Goal: Task Accomplishment & Management: Complete application form

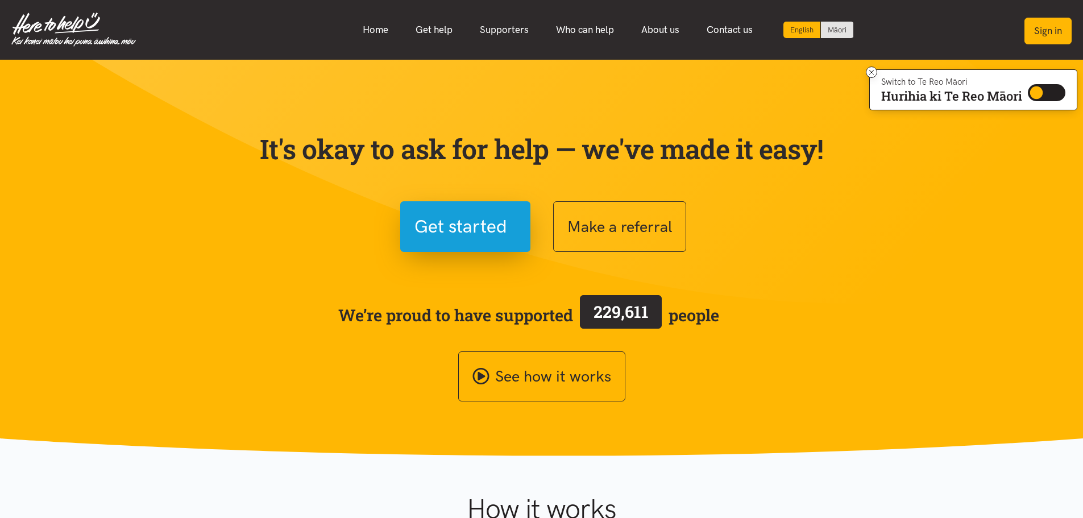
click at [1050, 24] on button "Sign in" at bounding box center [1048, 31] width 47 height 27
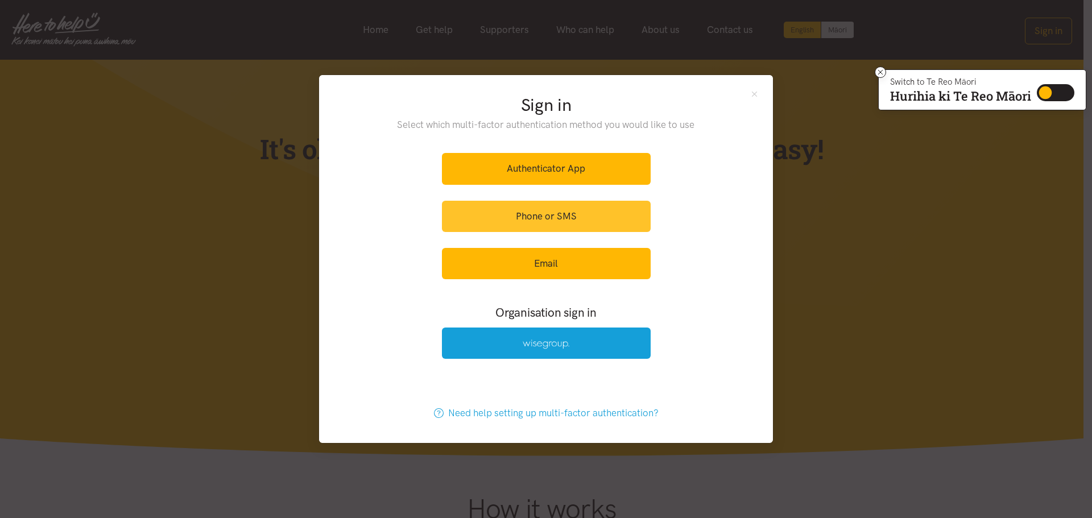
click at [587, 206] on link "Phone or SMS" at bounding box center [546, 216] width 209 height 31
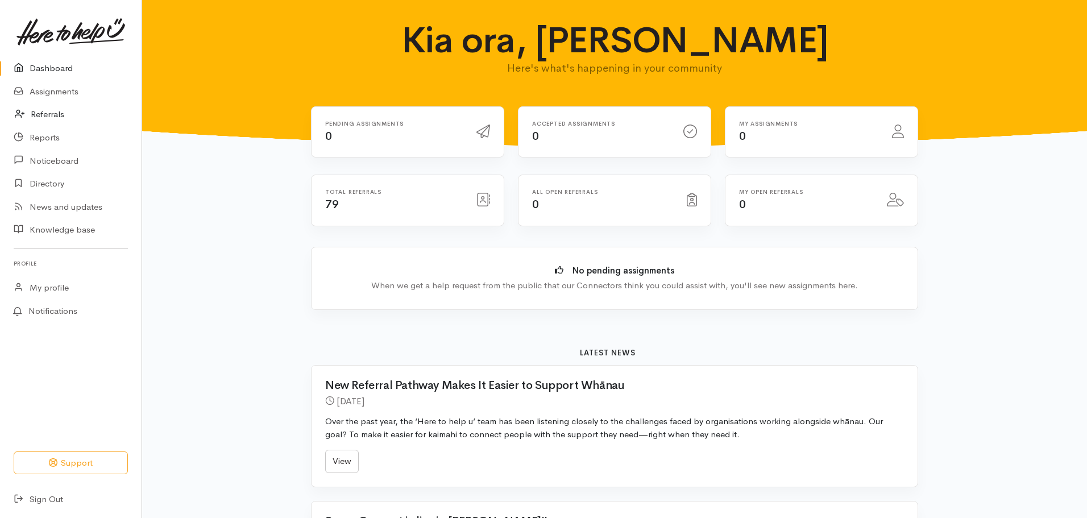
click at [60, 113] on link "Referrals" at bounding box center [71, 114] width 142 height 23
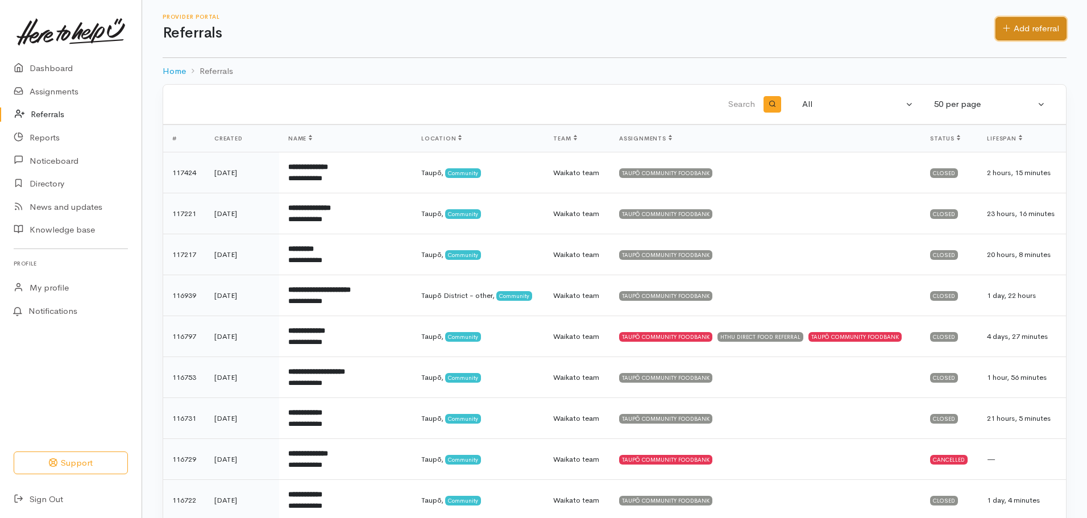
click at [1026, 31] on link "Add referral" at bounding box center [1031, 28] width 71 height 23
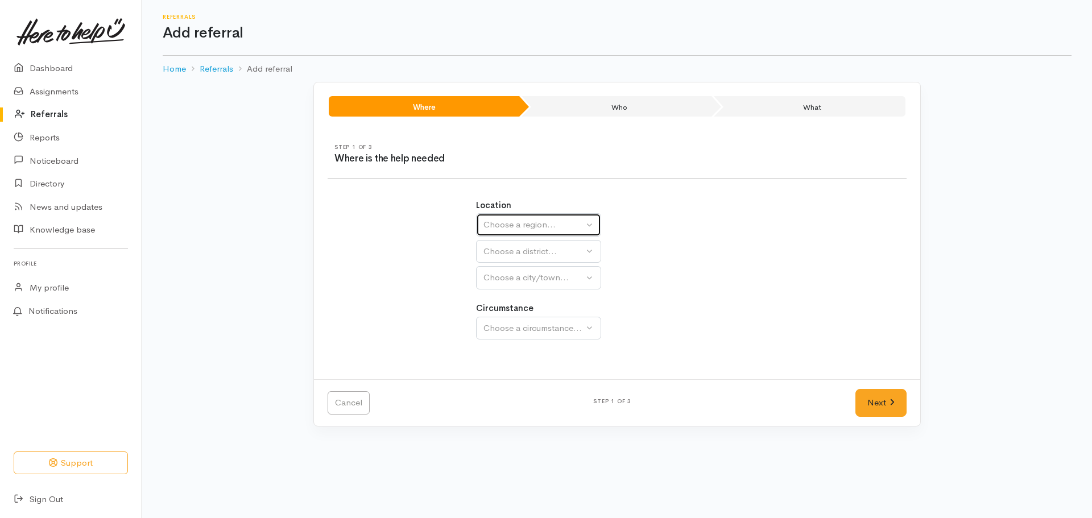
click at [538, 224] on div "Choose a region..." at bounding box center [533, 224] width 100 height 13
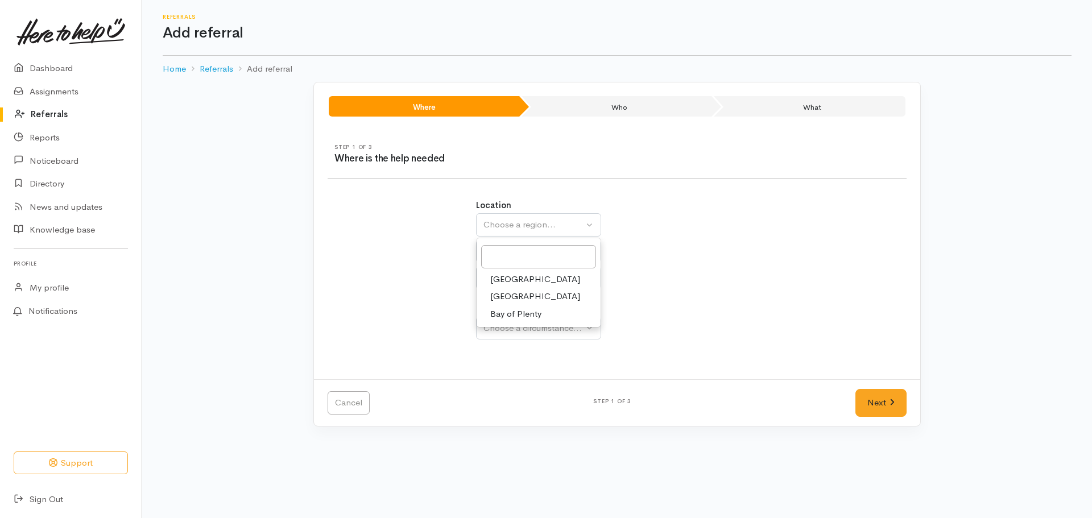
click at [525, 296] on link "Waikato" at bounding box center [538, 297] width 124 height 18
select select "3"
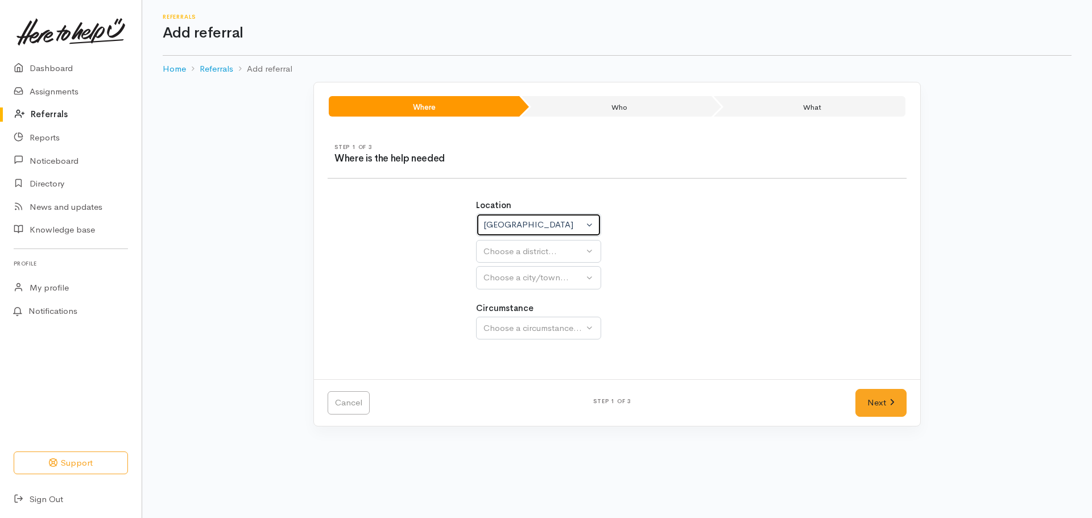
select select
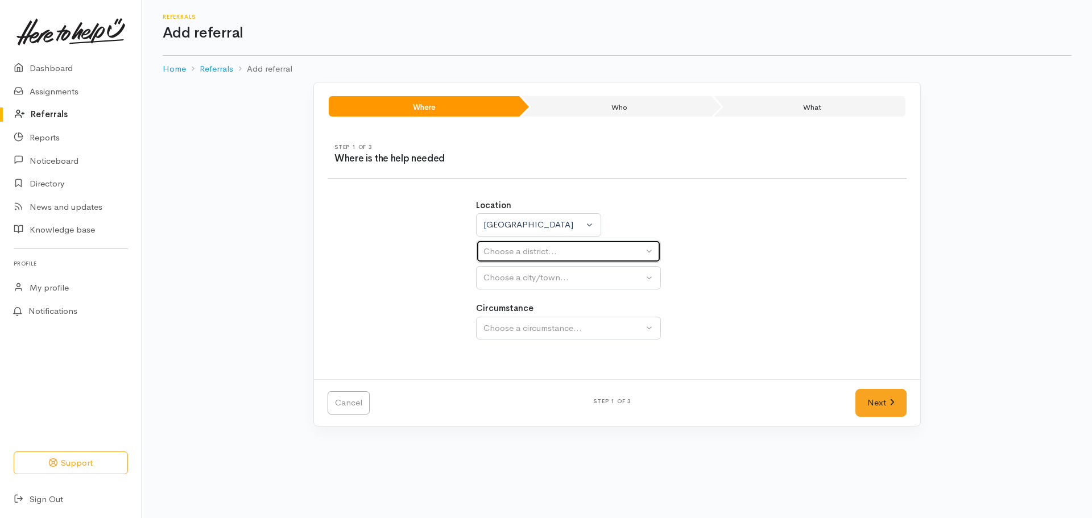
click at [541, 256] on div "Choose a district..." at bounding box center [563, 251] width 160 height 13
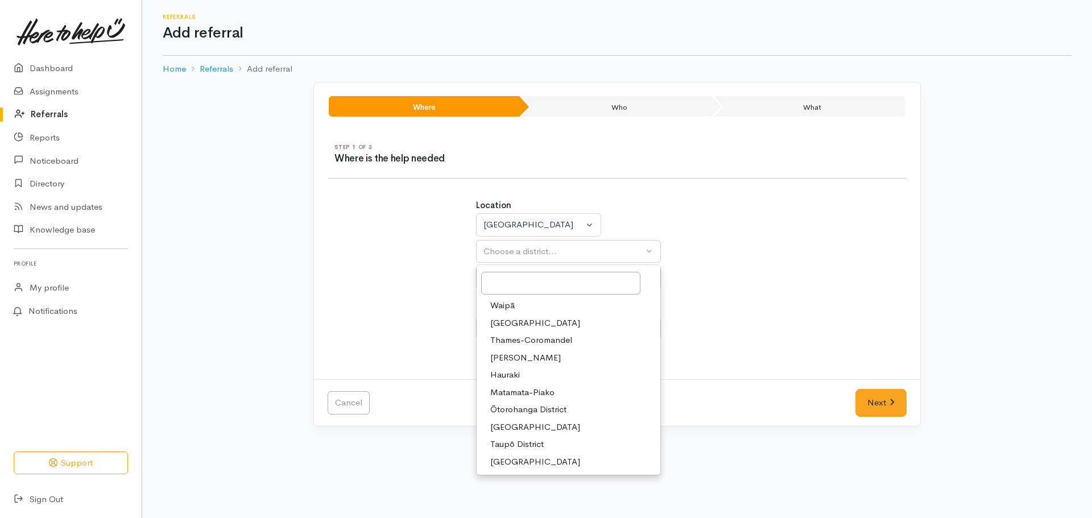
click at [532, 445] on span "Taupō District" at bounding box center [516, 444] width 53 height 13
select select "14"
select select
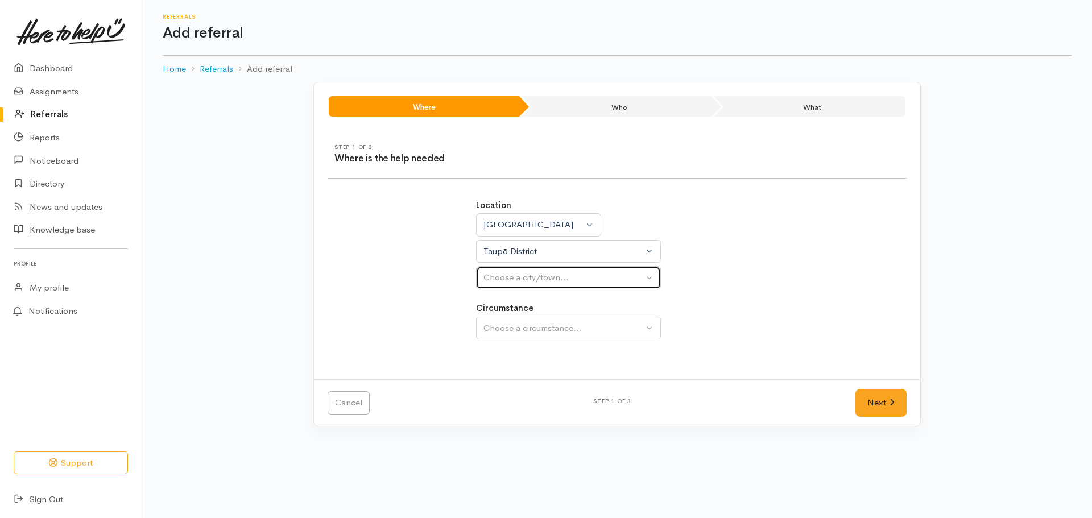
click at [557, 276] on div "Choose a city/town..." at bounding box center [563, 277] width 160 height 13
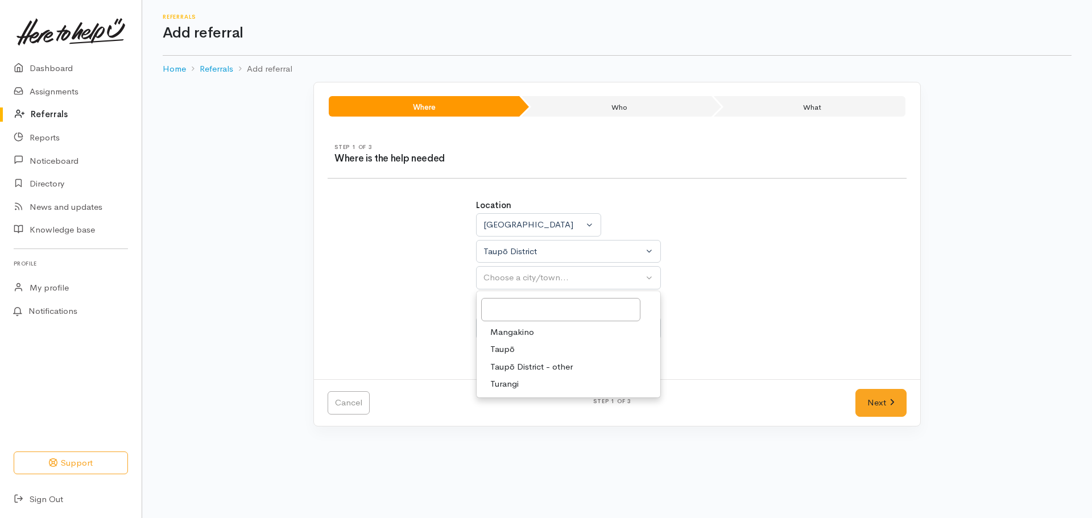
click at [506, 350] on span "Taupō" at bounding box center [502, 349] width 24 height 13
select select "183"
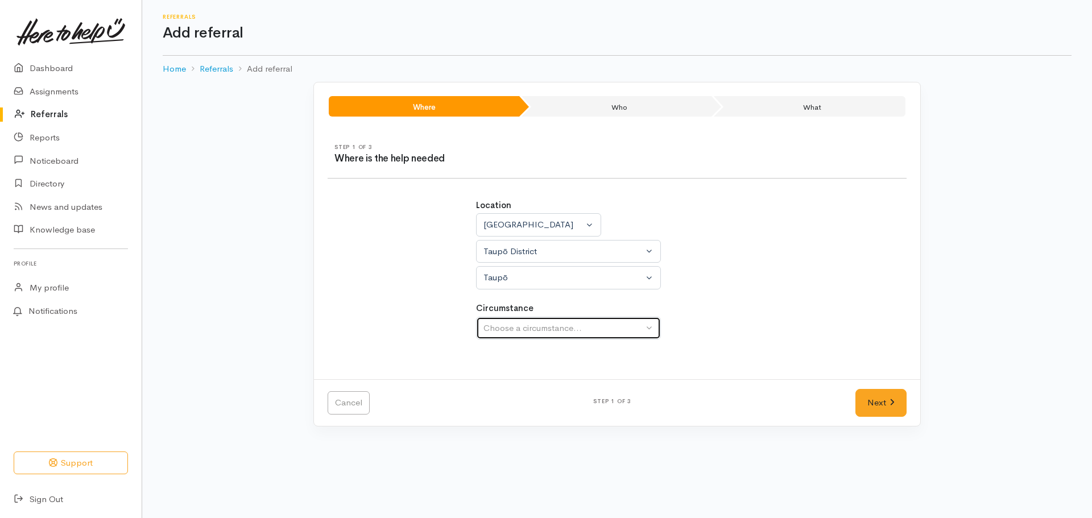
click at [541, 328] on div "Choose a circumstance..." at bounding box center [563, 328] width 160 height 13
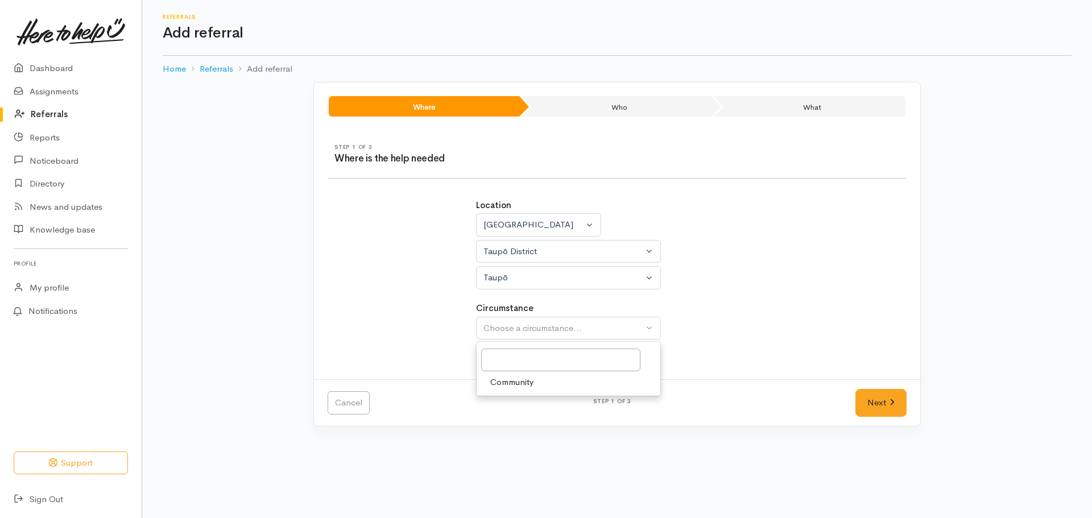
click at [517, 380] on span "Community" at bounding box center [511, 382] width 43 height 13
select select "2"
click at [882, 408] on link "Next" at bounding box center [880, 403] width 51 height 28
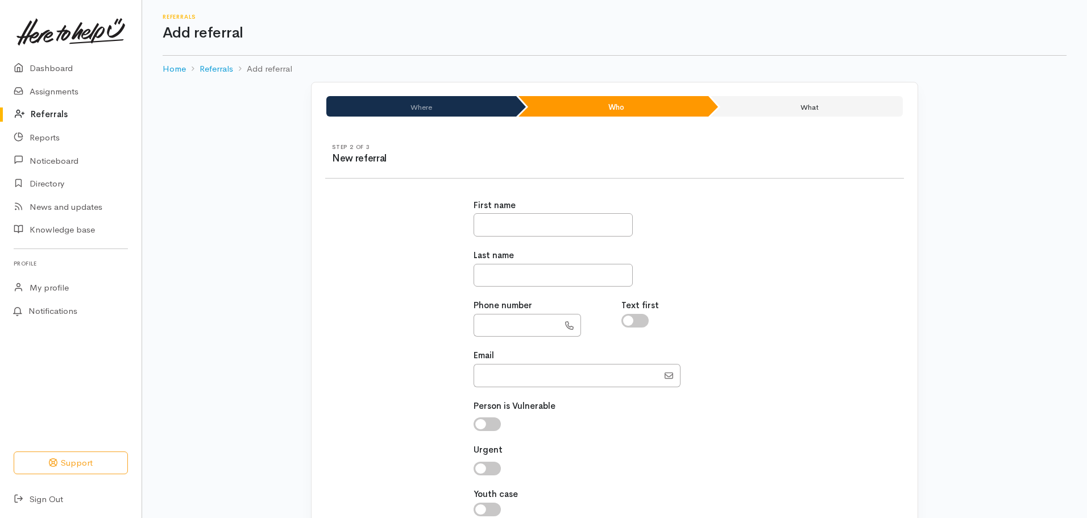
scroll to position [57, 0]
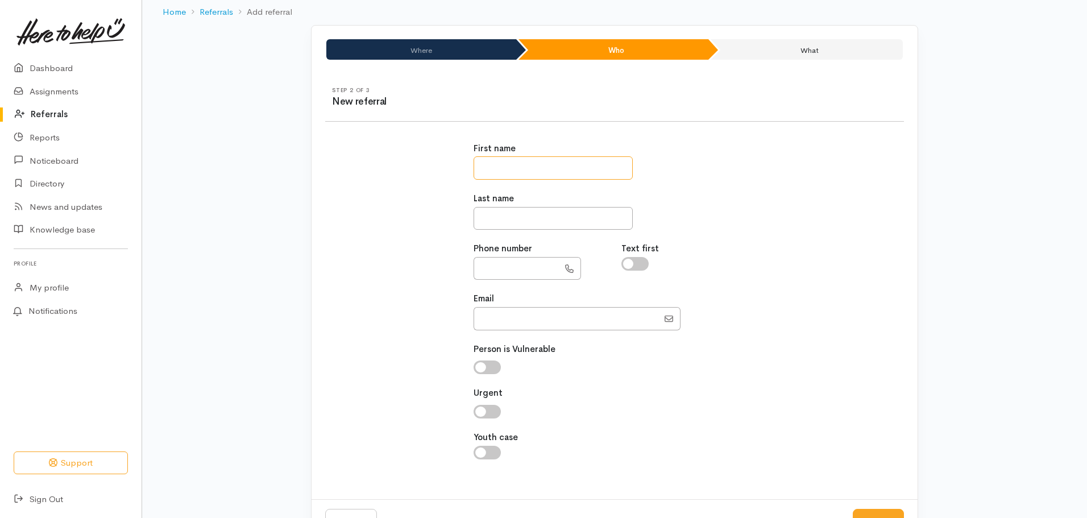
click at [513, 167] on input "text" at bounding box center [553, 167] width 159 height 23
type input "*****"
type input "******"
click at [503, 270] on input "text" at bounding box center [516, 268] width 85 height 23
drag, startPoint x: 501, startPoint y: 267, endPoint x: 450, endPoint y: 267, distance: 51.2
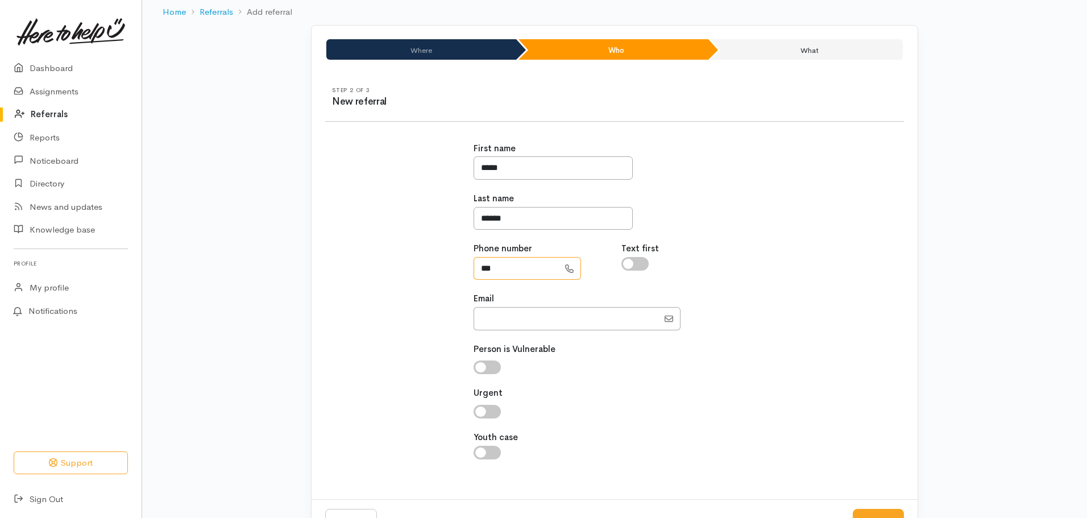
click at [450, 267] on div "First name ***** Last name ****** Phone number *** Text first Email" at bounding box center [614, 307] width 592 height 357
click at [519, 270] on input "***" at bounding box center [516, 268] width 85 height 23
type input "**********"
click at [527, 321] on input "Email" at bounding box center [566, 318] width 185 height 23
type input "paintballdiver@gmail.com"
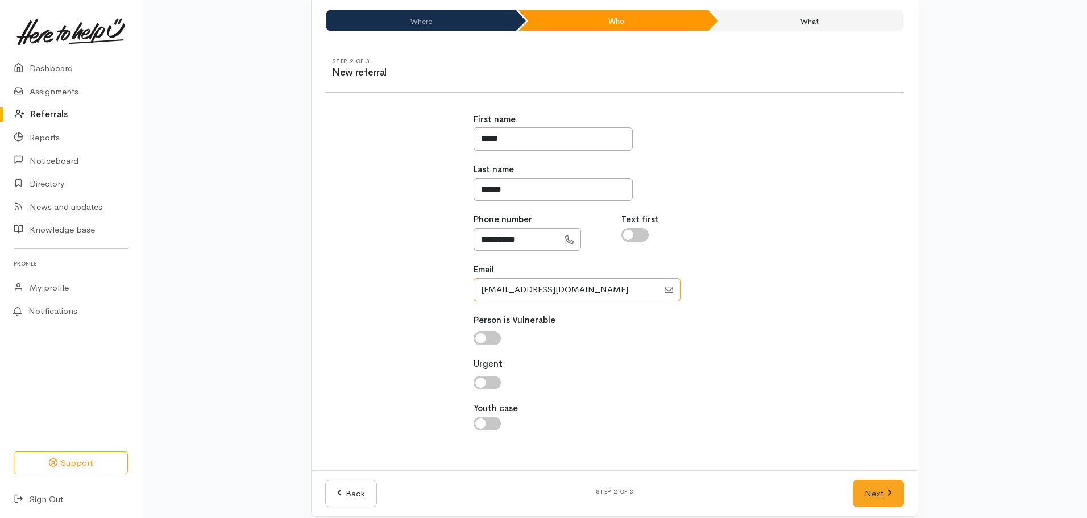
scroll to position [98, 0]
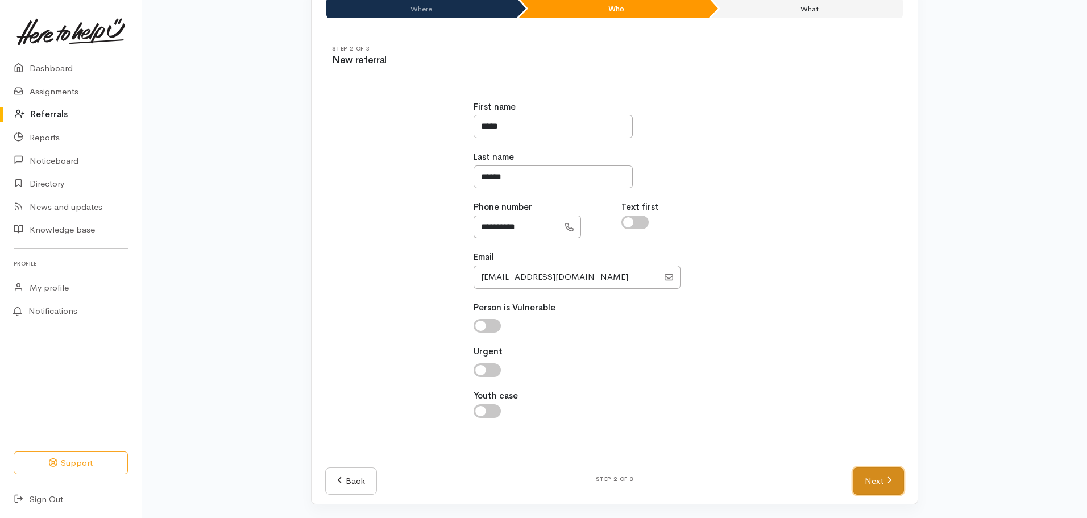
click at [876, 480] on link "Next" at bounding box center [878, 481] width 51 height 28
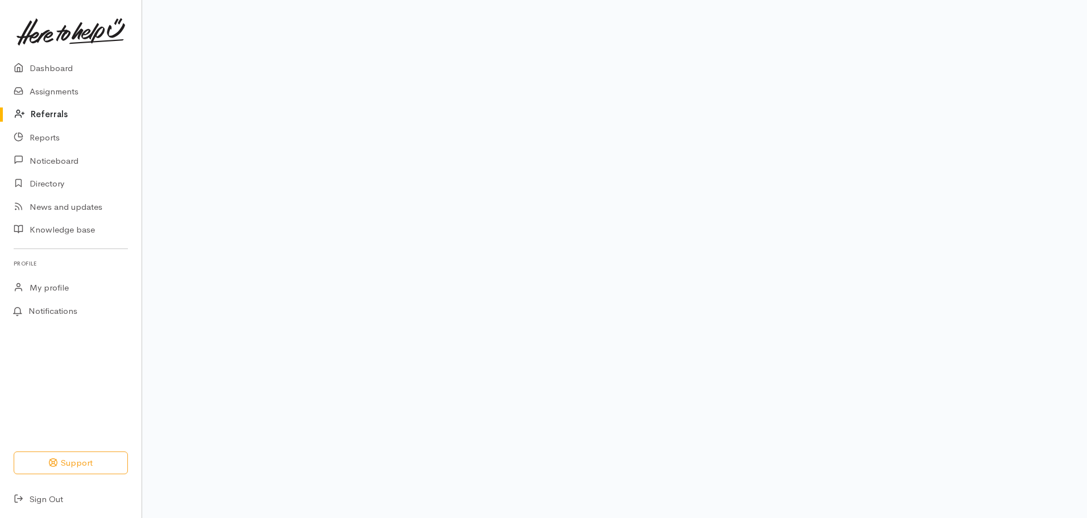
scroll to position [77, 0]
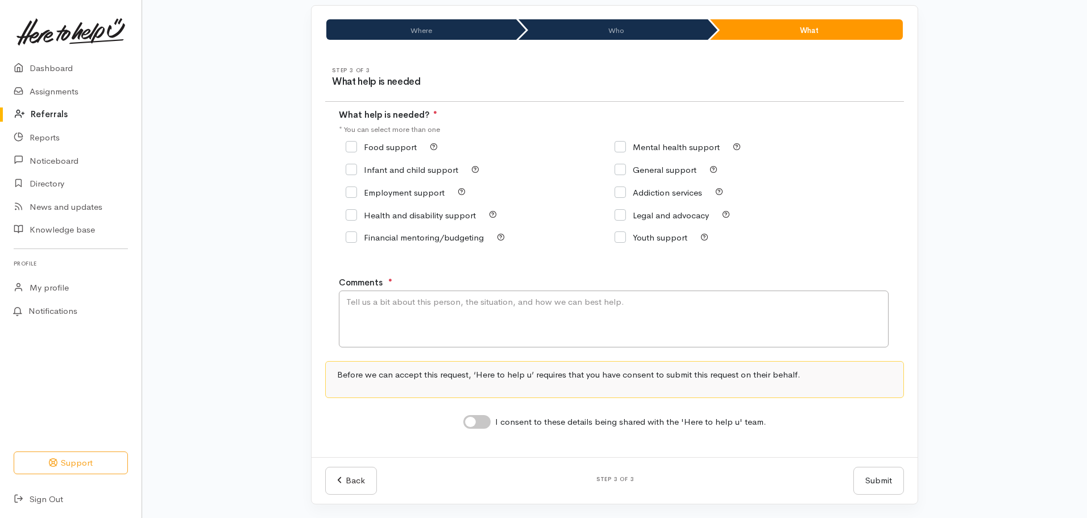
click at [353, 147] on input "Food support" at bounding box center [381, 147] width 71 height 9
checkbox input "true"
click at [375, 305] on textarea "Comments" at bounding box center [614, 319] width 550 height 57
drag, startPoint x: 376, startPoint y: 302, endPoint x: 332, endPoint y: 299, distance: 44.5
click at [332, 299] on div "Step 3 of 3 What help is needed What help is needed? ● * You can select more th…" at bounding box center [615, 255] width 606 height 404
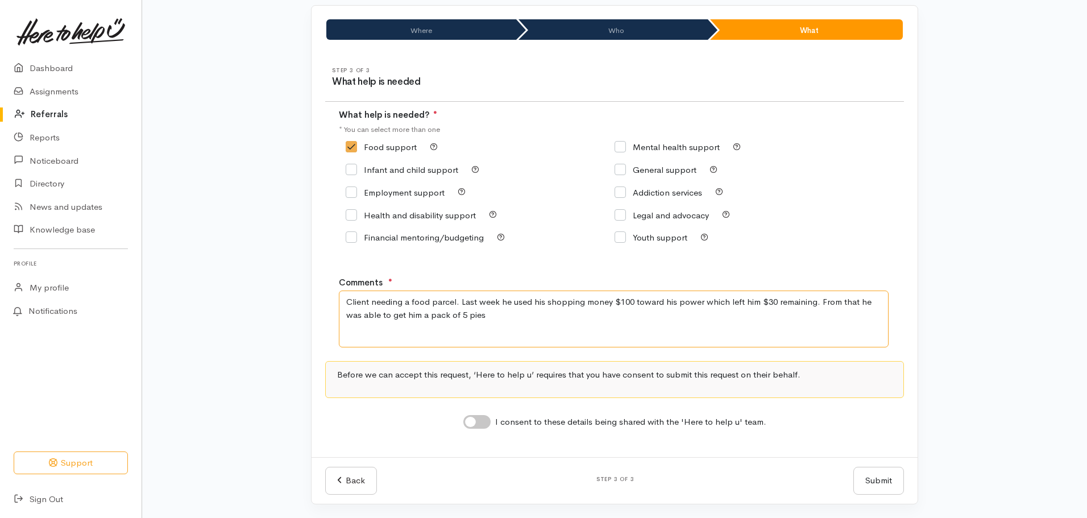
click at [855, 301] on textarea "Client needing a food parcel. Last week he used his shopping money $100 toward …" at bounding box center [614, 319] width 550 height 57
drag, startPoint x: 550, startPoint y: 316, endPoint x: 573, endPoint y: 366, distance: 54.4
click at [550, 317] on textarea "Client needing a food parcel. Last week he used his shopping money $100 toward …" at bounding box center [614, 319] width 550 height 57
click at [580, 313] on textarea "Client needing a food parcel. Last week he used his shopping money $100 toward …" at bounding box center [614, 319] width 550 height 57
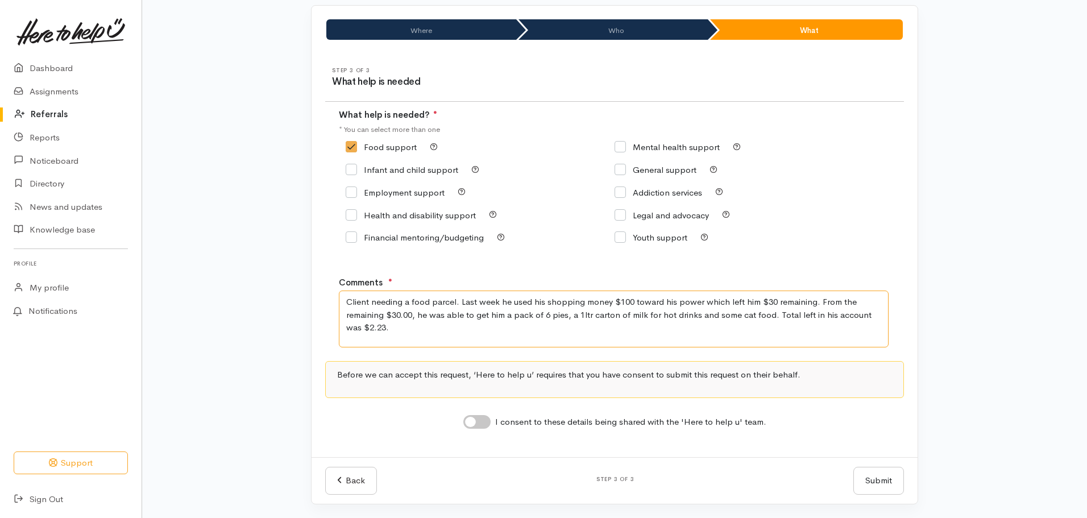
click at [570, 317] on textarea "Client needing a food parcel. Last week he used his shopping money $100 toward …" at bounding box center [614, 319] width 550 height 57
click at [598, 328] on textarea "Client needing a food parcel. Last week he used his shopping money $100 toward …" at bounding box center [614, 319] width 550 height 57
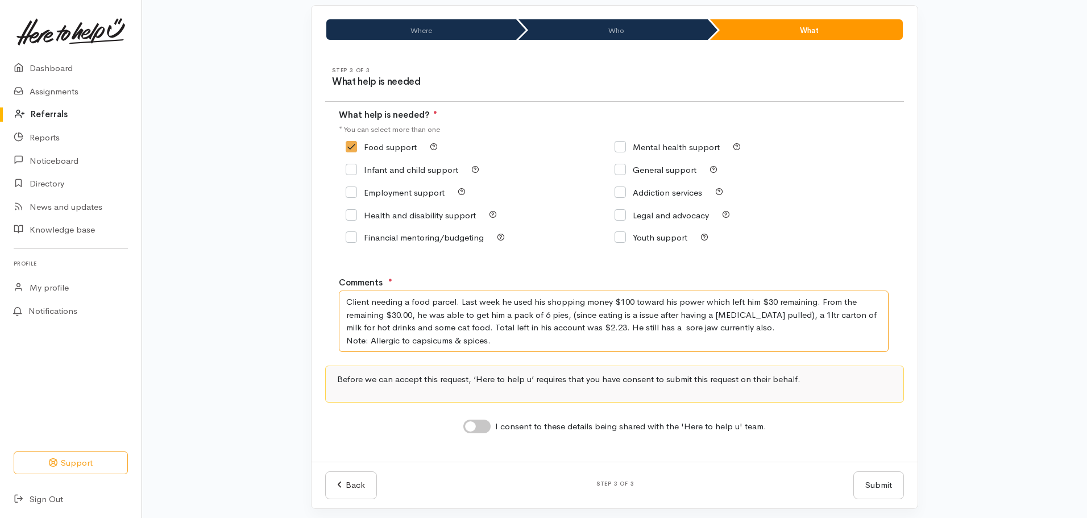
type textarea "Client needing a food parcel. Last week he used his shopping money $100 toward …"
click at [480, 422] on input "I consent to these details being shared with the 'Here to help u' team." at bounding box center [476, 427] width 27 height 14
checkbox input "true"
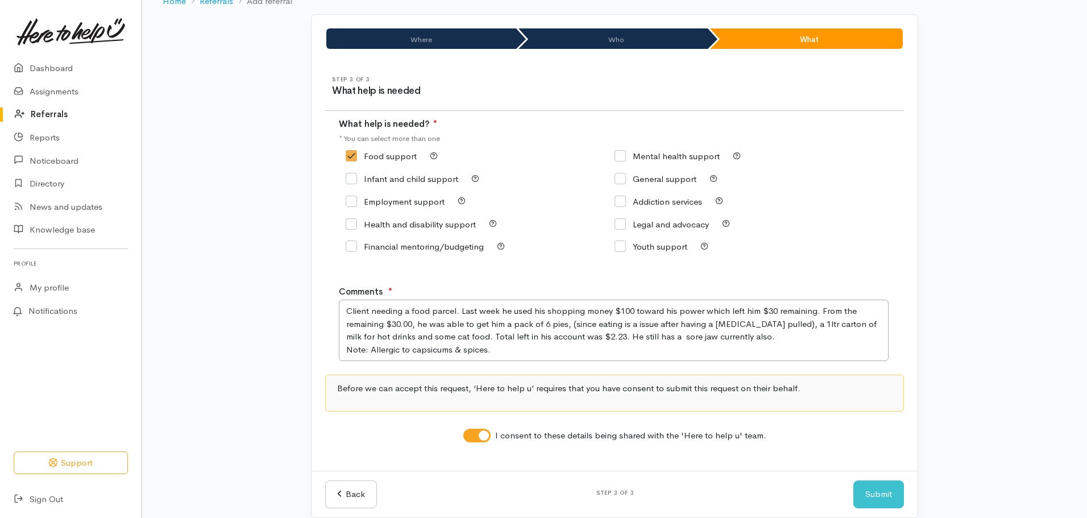
scroll to position [81, 0]
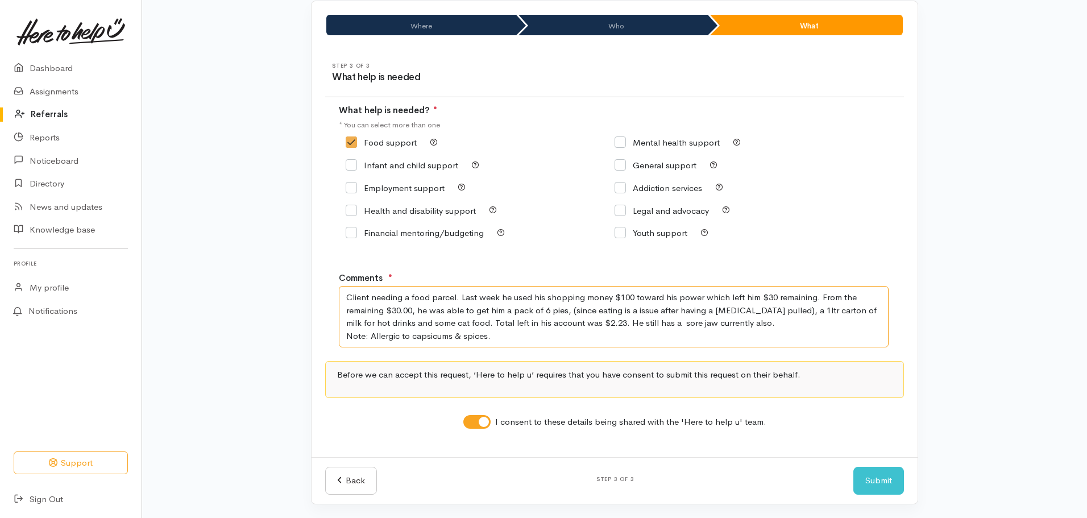
click at [347, 297] on textarea "Client needing a food parcel. Last week he used his shopping money $100 toward …" at bounding box center [614, 316] width 550 height 61
click at [372, 296] on textarea "Client needing a food parcel. Last week he used his shopping money $100 toward …" at bounding box center [614, 316] width 550 height 61
drag, startPoint x: 404, startPoint y: 297, endPoint x: 341, endPoint y: 298, distance: 63.1
click at [341, 298] on textarea "Clients details: D.O.B: 13.12.1974needing a food parcel. Last week he used his …" at bounding box center [614, 316] width 550 height 61
click at [450, 299] on textarea "Details: D.O.B: 13.12.1974needing a food parcel. Last week he used his shopping…" at bounding box center [614, 316] width 550 height 61
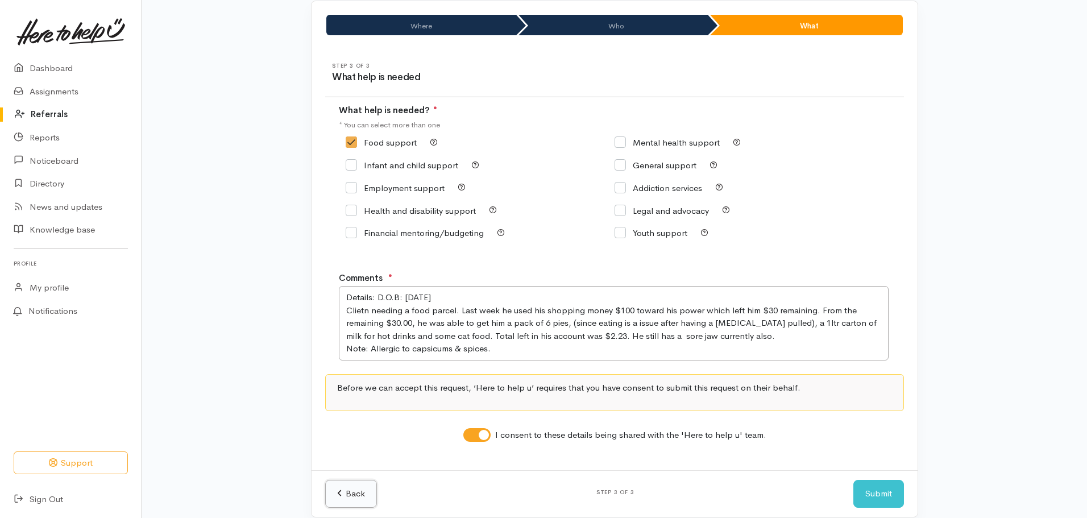
click at [358, 489] on link "Back" at bounding box center [351, 494] width 52 height 28
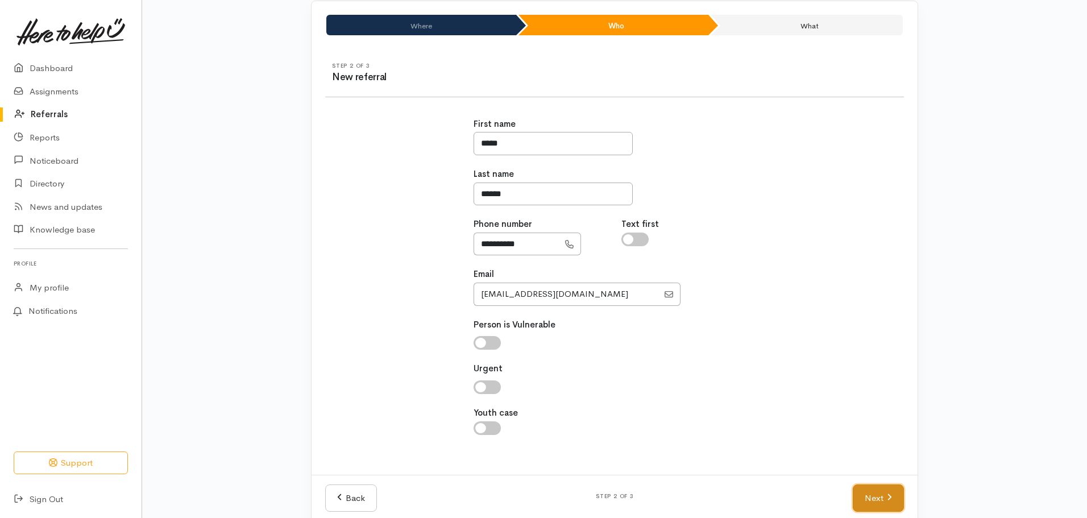
click at [882, 493] on link "Next" at bounding box center [878, 498] width 51 height 28
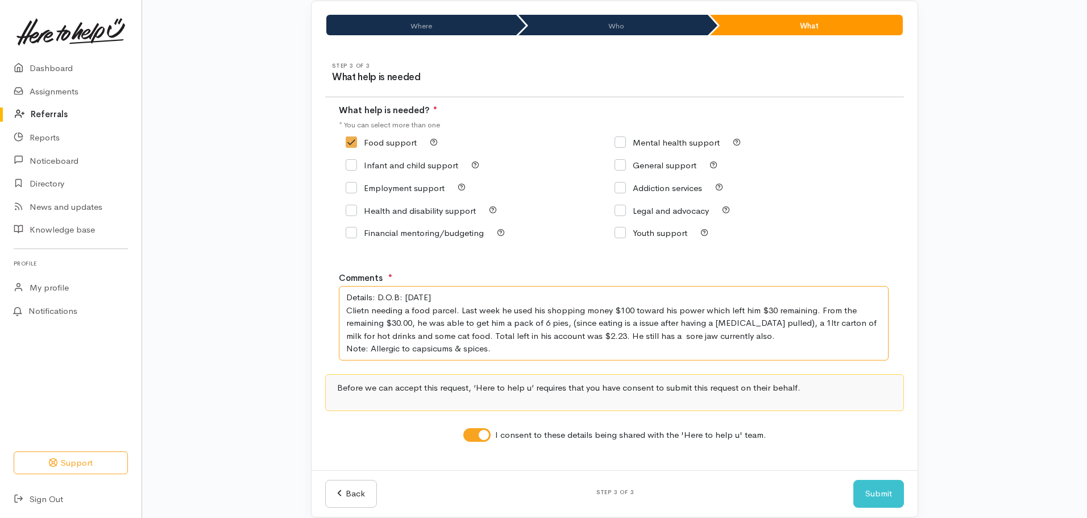
click at [455, 294] on textarea "Details: D.O.B: 13.12.1974 Clietn needing a food parcel. Last week he used his …" at bounding box center [614, 323] width 550 height 74
drag, startPoint x: 365, startPoint y: 312, endPoint x: 397, endPoint y: 346, distance: 47.1
click at [364, 312] on textarea "Details: D.O.B: 13.12.1974. Address: 10a Pitiroi Street, Nukuhau, Taupo. Clietn…" at bounding box center [614, 323] width 550 height 74
click at [759, 310] on textarea "Details: D.O.B: 13.12.1974. Address: 10a Pitiroi Street, Nukuhau, Taupo. Client…" at bounding box center [614, 323] width 550 height 74
click at [610, 338] on textarea "Details: D.O.B: 13.12.1974. Address: 10a Pitiroi Street, Nukuhau, Taupo. Client…" at bounding box center [614, 323] width 550 height 74
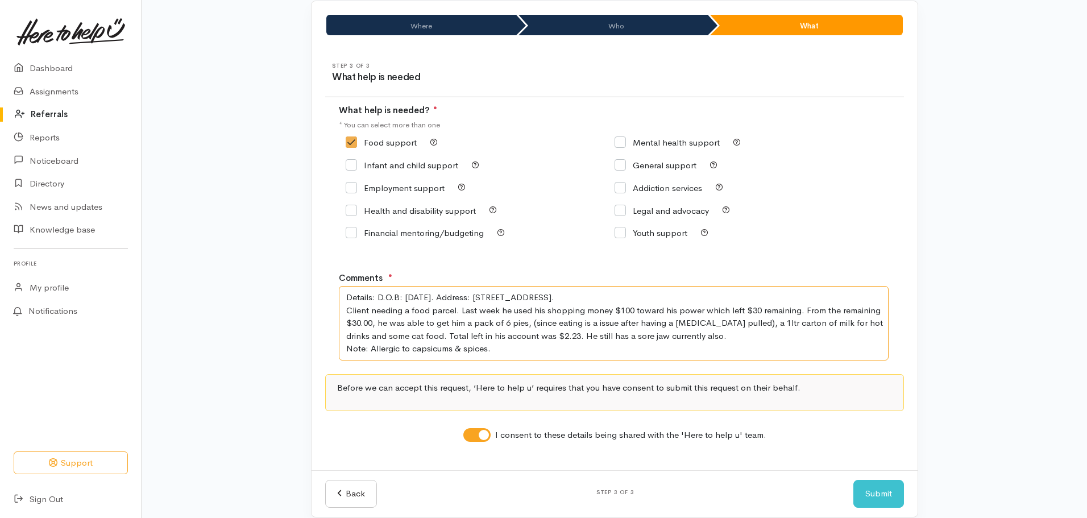
click at [495, 349] on textarea "Details: D.O.B: 13.12.1974. Address: 10a Pitiroi Street, Nukuhau, Taupo. Client…" at bounding box center [614, 323] width 550 height 74
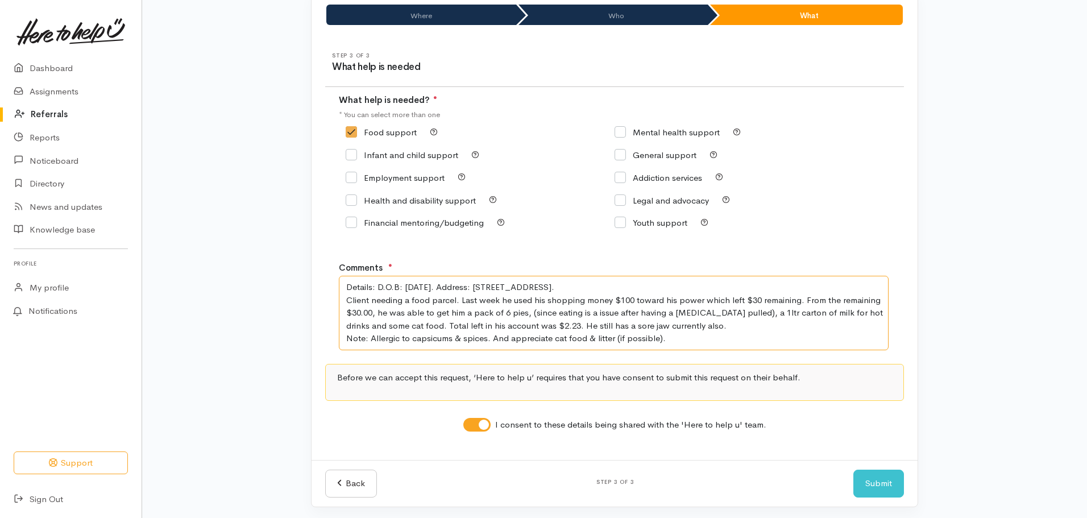
scroll to position [94, 0]
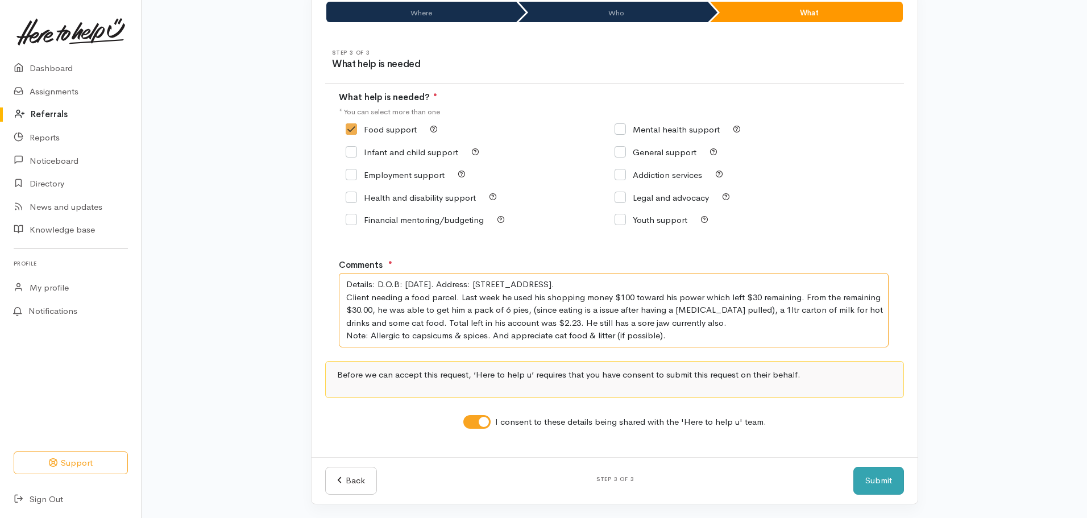
type textarea "Details: D.O.B: 13.12.1974. Address: 10a Pitiroi Street, Nukuhau, Taupo. Client…"
click at [874, 479] on button "Submit" at bounding box center [878, 481] width 51 height 28
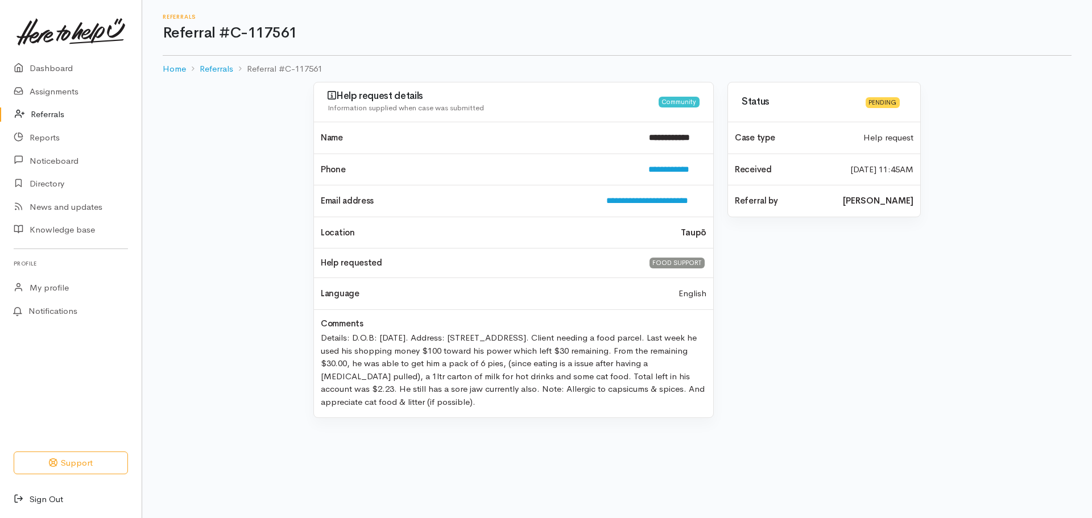
click at [42, 500] on link "Sign Out" at bounding box center [71, 499] width 142 height 23
